Goal: Communication & Community: Ask a question

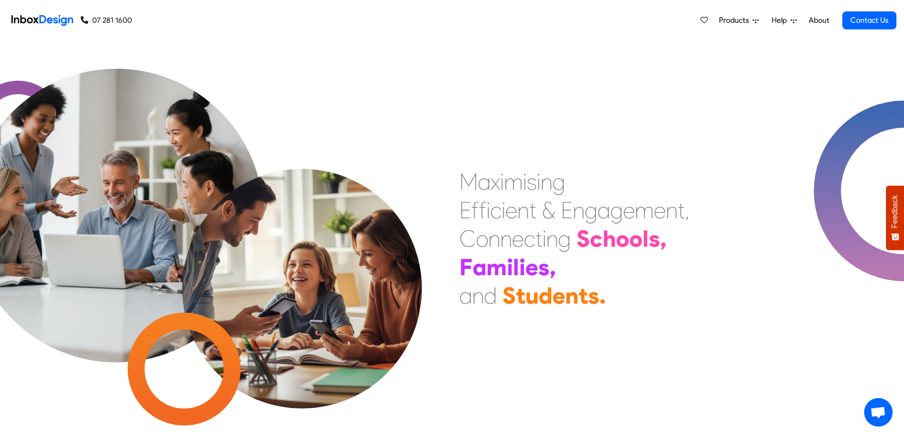
click at [778, 20] on span "Help" at bounding box center [780, 20] width 19 height 11
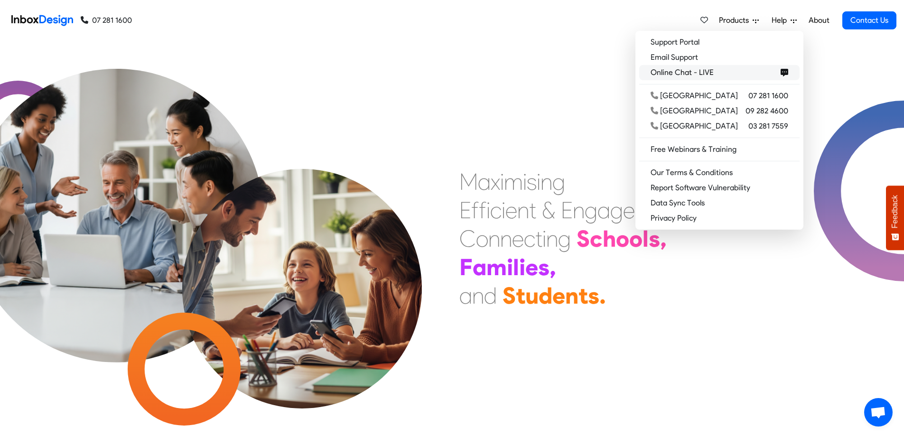
click at [717, 69] on span "Online Chat - LIVE" at bounding box center [683, 72] width 67 height 11
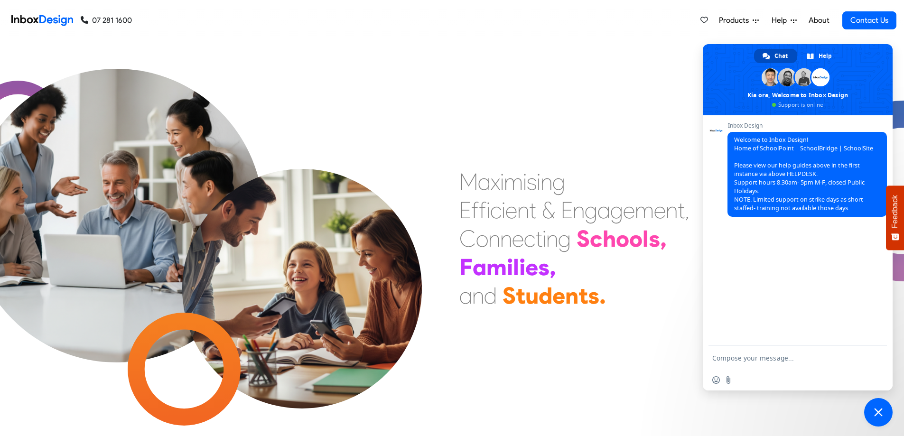
click at [736, 353] on form at bounding box center [787, 359] width 150 height 26
click at [720, 359] on textarea "Compose your message..." at bounding box center [787, 358] width 150 height 9
drag, startPoint x: 767, startPoint y: 364, endPoint x: 765, endPoint y: 354, distance: 10.5
click at [765, 354] on textarea "Hi, we have had some confusion with our external conferences set up and parents…" at bounding box center [787, 352] width 150 height 34
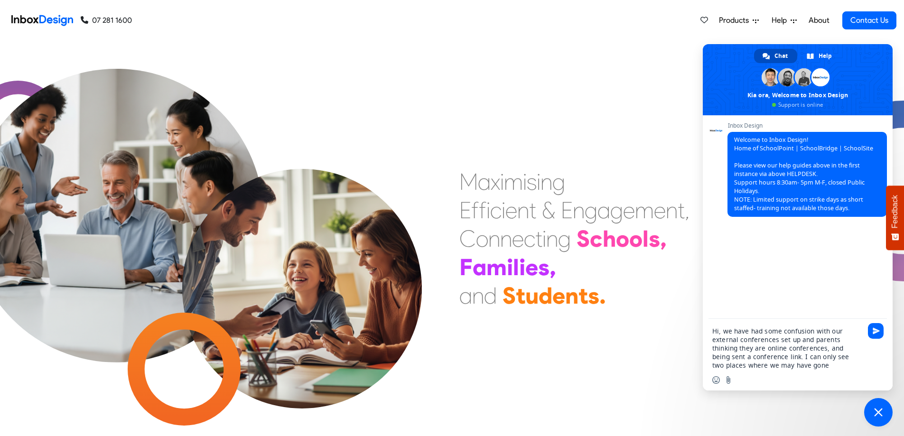
drag, startPoint x: 794, startPoint y: 365, endPoint x: 784, endPoint y: 358, distance: 12.6
click at [784, 358] on textarea "Hi, we have had some confusion with our external conferences set up and parents…" at bounding box center [787, 348] width 150 height 43
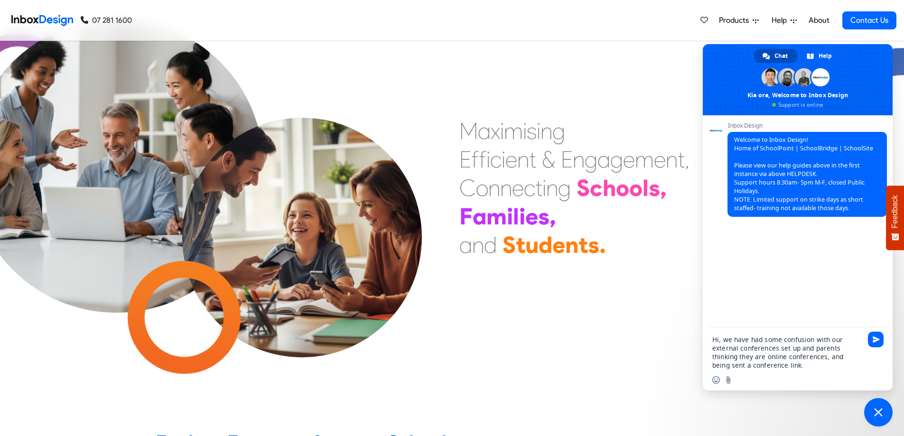
type textarea "Hi, we have had some confusion with our external conferences set up and parents…"
click at [729, 379] on input "Send a file" at bounding box center [728, 380] width 8 height 8
click at [724, 380] on div "Insert an emoji Send a file" at bounding box center [724, 380] width 25 height 8
click at [728, 379] on input "Send a file" at bounding box center [728, 380] width 8 height 8
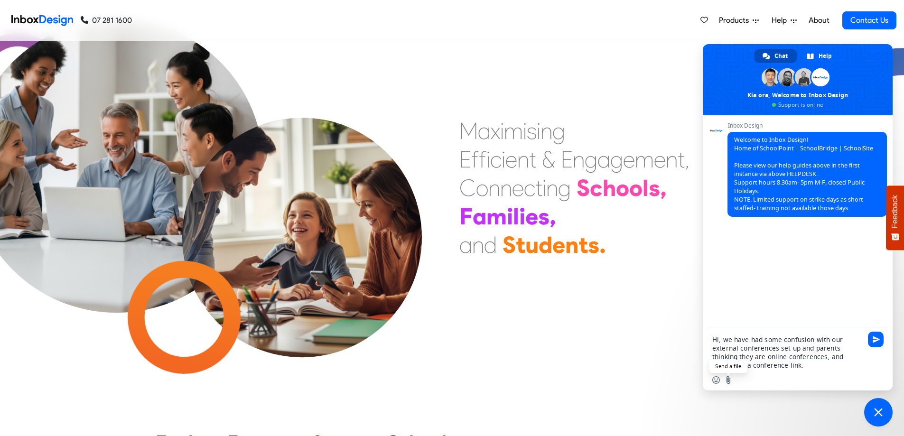
type input "C:\fakepath\Capture1.PNG"
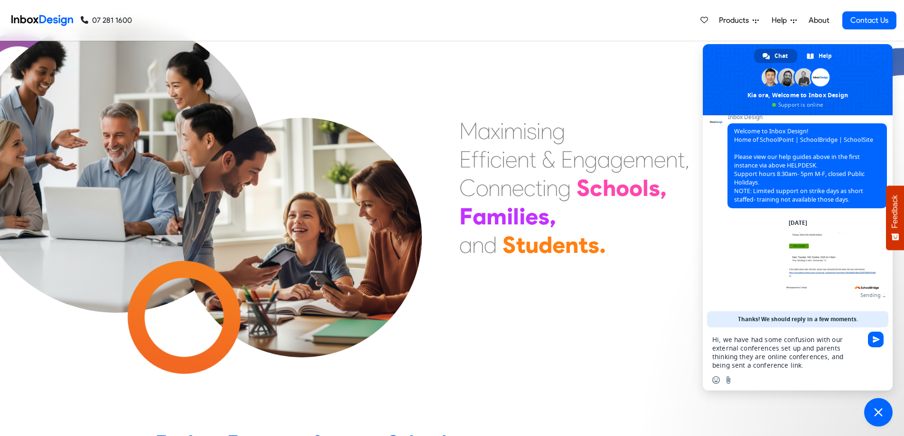
scroll to position [0, 0]
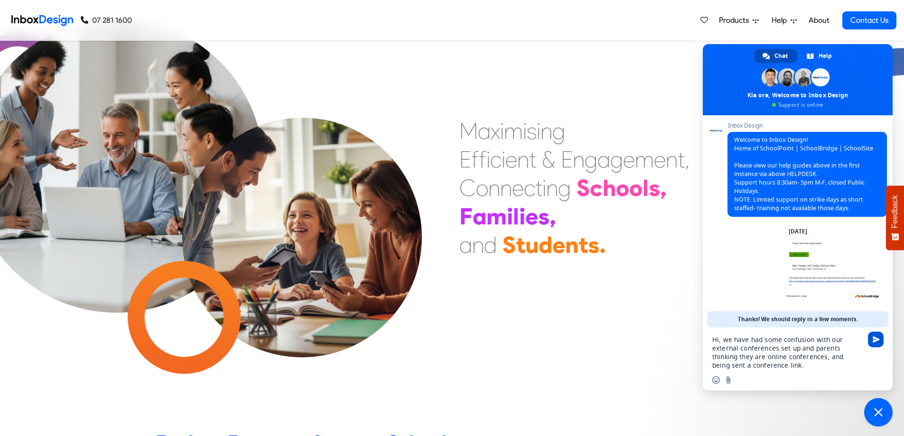
click at [872, 336] on span "Send" at bounding box center [875, 339] width 7 height 7
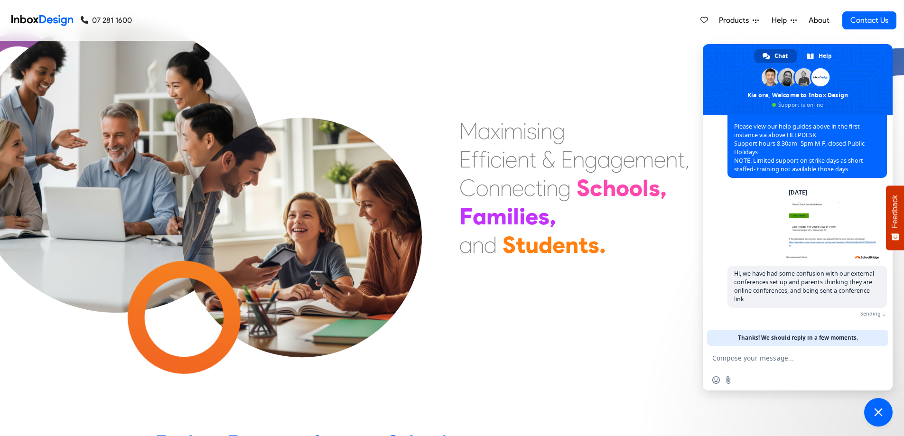
scroll to position [24, 0]
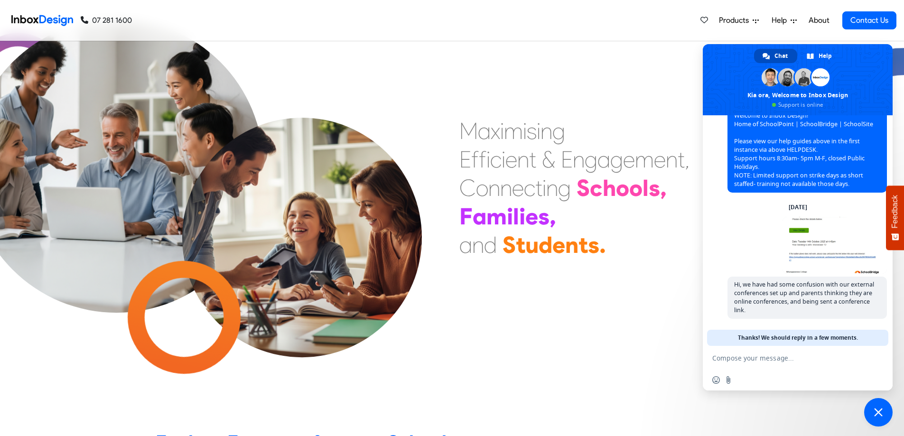
click at [738, 361] on textarea "Compose your message..." at bounding box center [787, 358] width 150 height 9
type textarea "T"
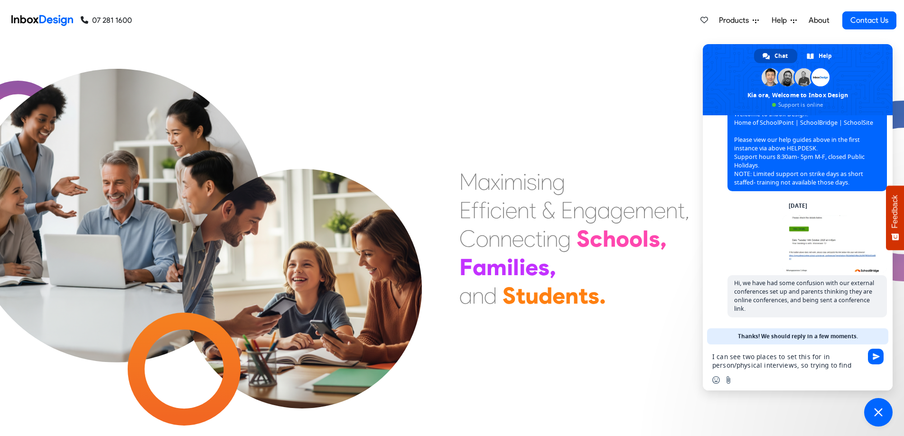
scroll to position [34, 0]
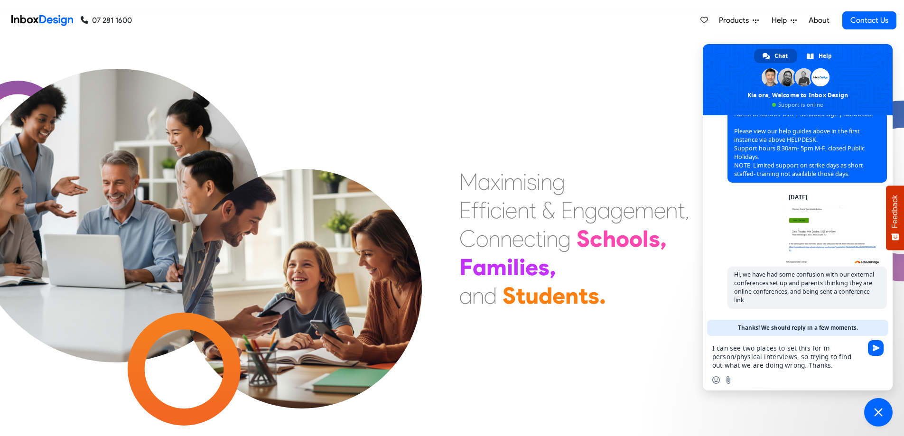
type textarea "I can see two places to set this for in person/physical interviews, so trying t…"
click at [831, 366] on textarea "I can see two places to set this for in person/physical interviews, so trying t…" at bounding box center [787, 357] width 150 height 26
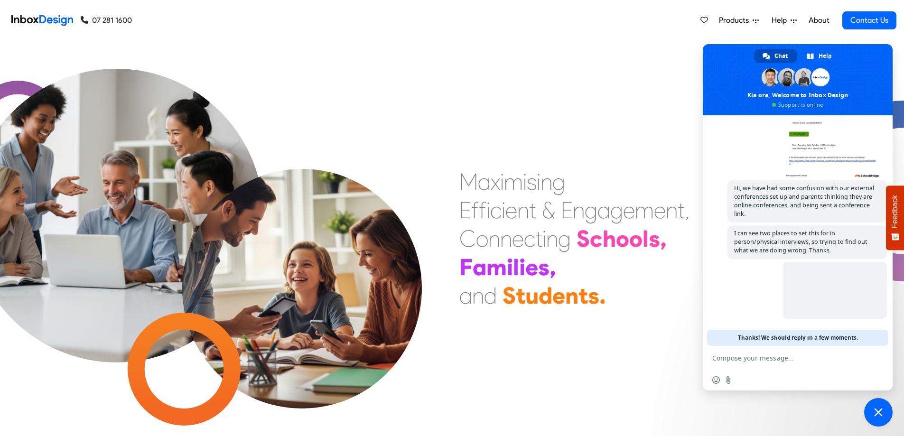
scroll to position [120, 0]
click at [718, 353] on form at bounding box center [787, 359] width 150 height 26
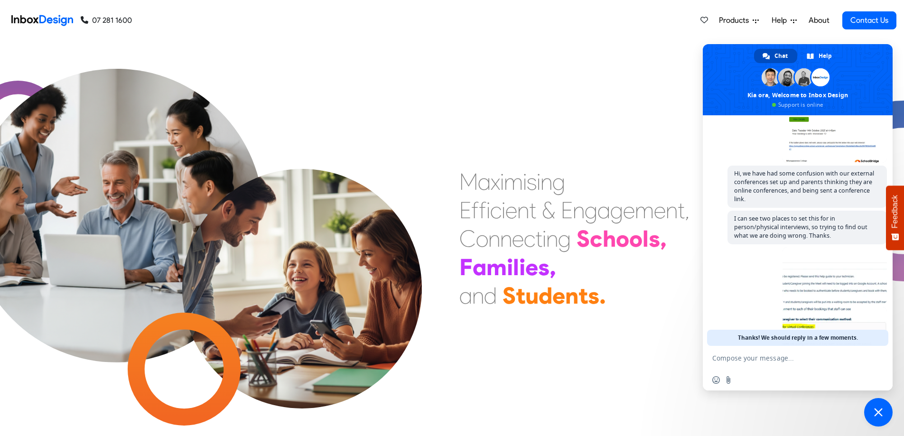
scroll to position [180, 0]
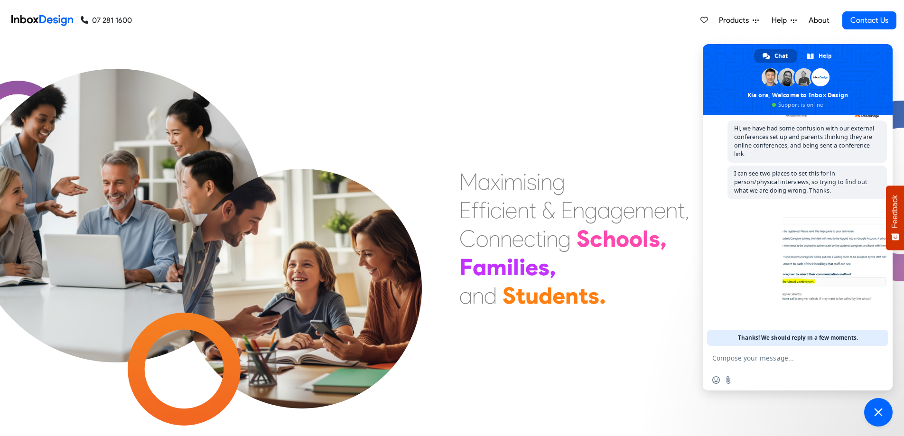
click at [598, 79] on div "M a x i m i s i n g E f f i c i e n t & E n g a g e m e n t , C o n n e c t i n…" at bounding box center [452, 238] width 904 height 395
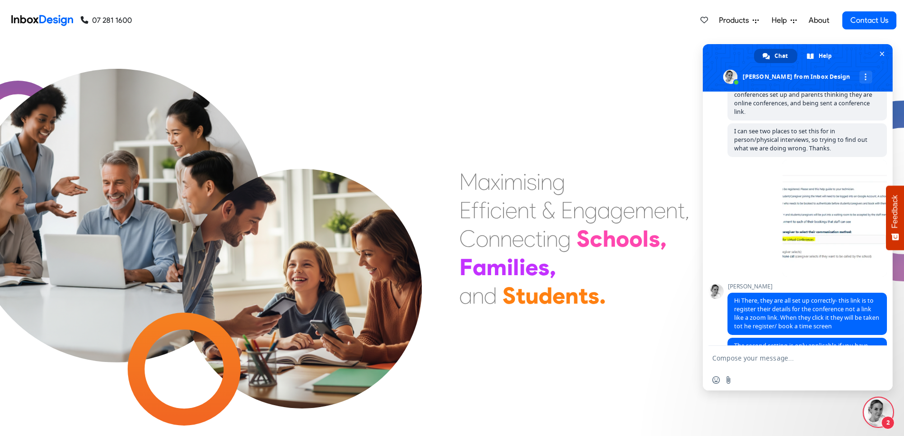
scroll to position [220, 0]
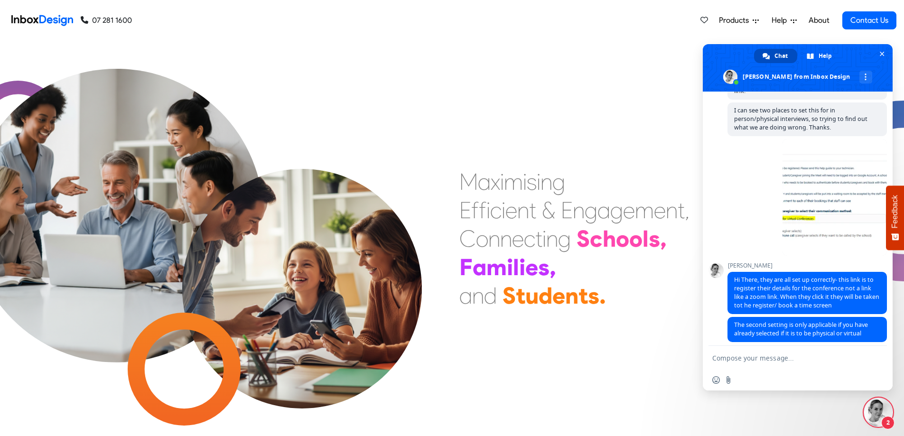
click at [730, 359] on textarea "Compose your message..." at bounding box center [787, 358] width 150 height 9
click at [809, 356] on textarea "Hi [PERSON_NAME], thank you for confimring." at bounding box center [787, 358] width 150 height 9
click at [833, 363] on form "Hi [PERSON_NAME], thank you for confirming." at bounding box center [787, 359] width 150 height 26
click at [832, 359] on textarea "Hi [PERSON_NAME], thank you for confirming." at bounding box center [787, 358] width 150 height 9
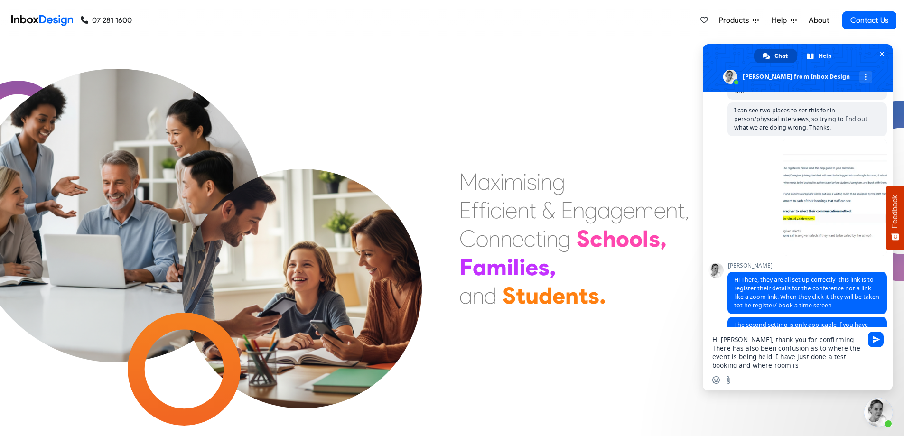
click at [765, 366] on textarea "Hi [PERSON_NAME], thank you for confirming. There has also been confusion as to…" at bounding box center [787, 352] width 150 height 34
drag, startPoint x: 765, startPoint y: 366, endPoint x: 735, endPoint y: 362, distance: 29.7
click at [735, 362] on textarea "Hi [PERSON_NAME], thank you for confirming. There has also been confusion as to…" at bounding box center [787, 352] width 150 height 34
type textarea "Hi [PERSON_NAME], thank you for confirming. There has also been confusion as to…"
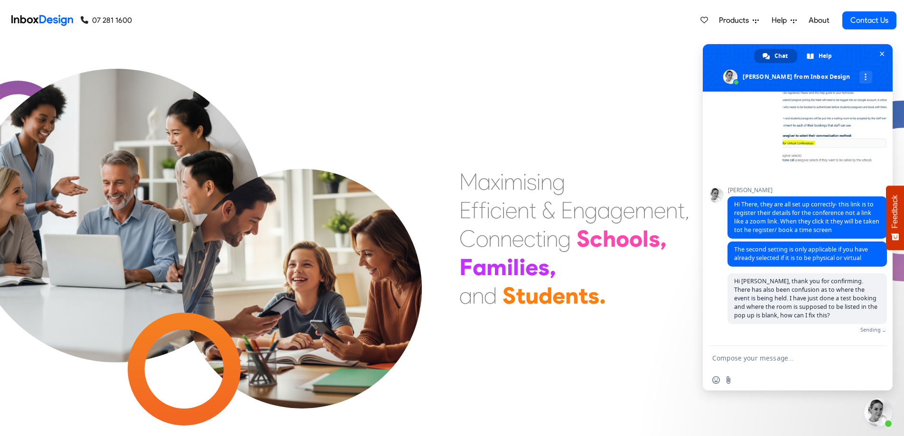
scroll to position [284, 0]
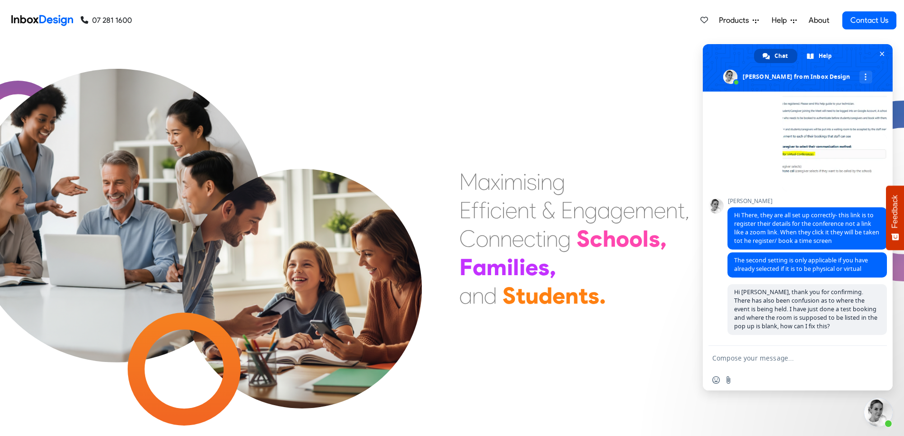
click at [726, 361] on textarea "Compose your message..." at bounding box center [787, 358] width 150 height 9
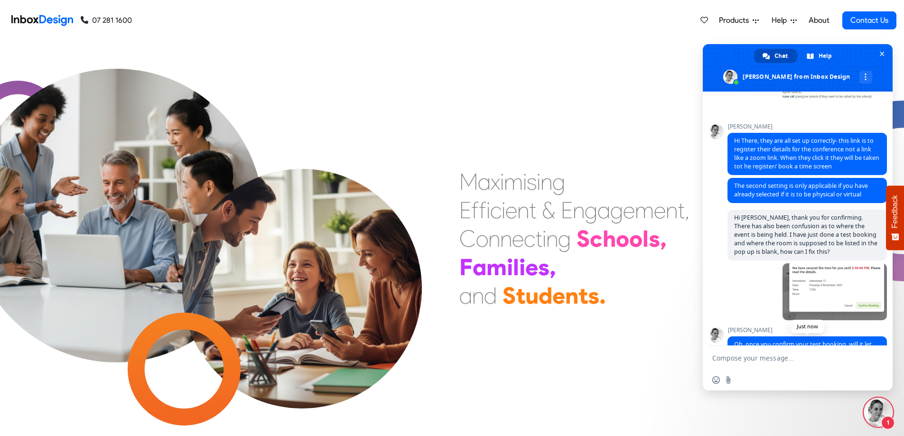
scroll to position [394, 0]
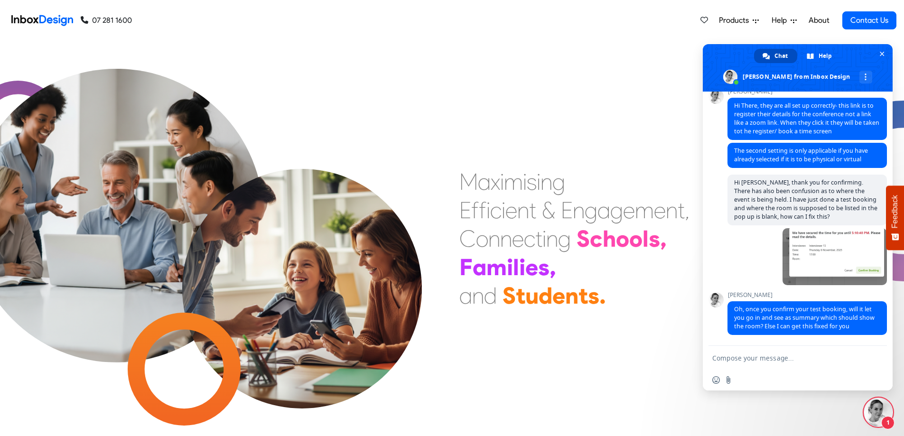
click at [776, 361] on textarea "Compose your message..." at bounding box center [787, 358] width 150 height 9
type textarea "No, it was still blank on the summary as well."
click at [871, 355] on span "Send" at bounding box center [876, 358] width 16 height 16
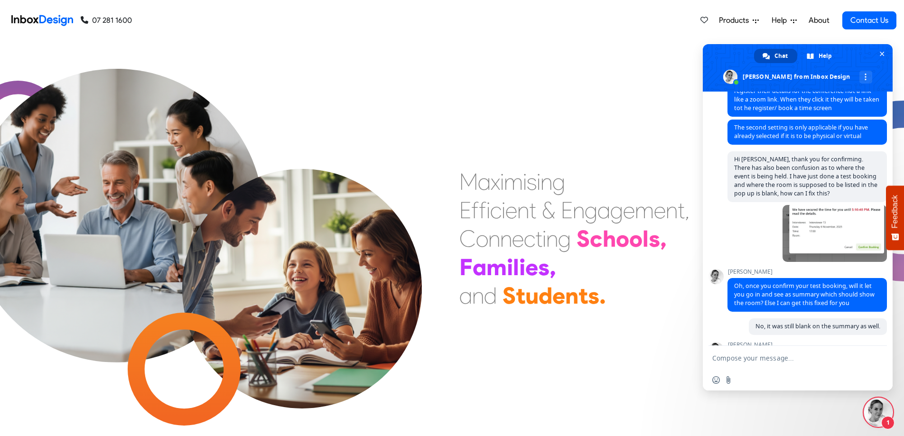
scroll to position [492, 0]
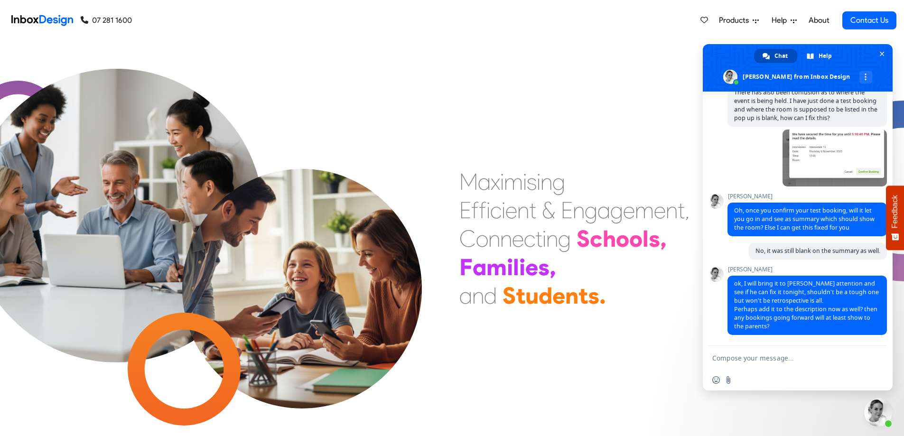
click at [732, 360] on textarea "Compose your message..." at bounding box center [787, 358] width 150 height 9
type textarea "Thanks, yes I have done that as well."
click at [879, 354] on span "Send" at bounding box center [876, 358] width 16 height 16
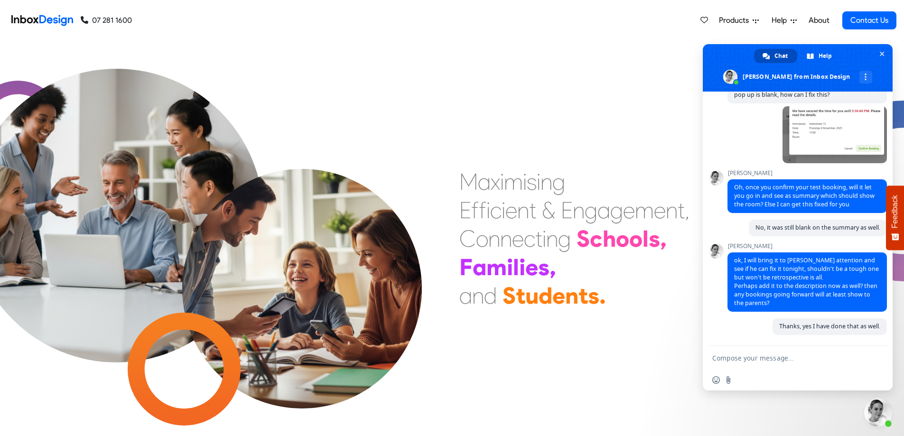
scroll to position [516, 0]
